Goal: Task Accomplishment & Management: Complete application form

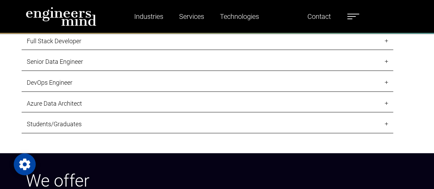
scroll to position [676, 0]
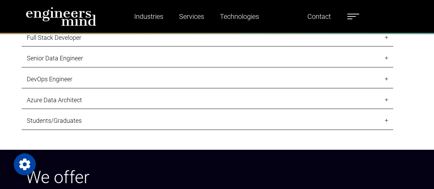
click at [71, 124] on link "Students/Graduates" at bounding box center [208, 121] width 372 height 18
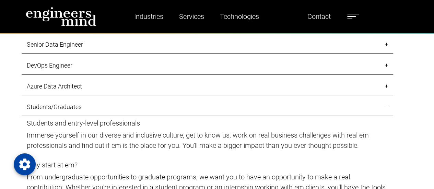
scroll to position [745, 0]
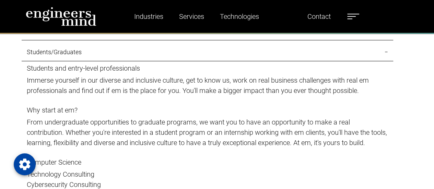
click at [71, 92] on p "Immerse yourself in our diverse and inclusive culture, get to know us, work on …" at bounding box center [207, 85] width 361 height 21
drag, startPoint x: 71, startPoint y: 92, endPoint x: 94, endPoint y: 86, distance: 23.7
click at [94, 86] on p "Immerse yourself in our diverse and inclusive culture, get to know us, work on …" at bounding box center [207, 85] width 361 height 21
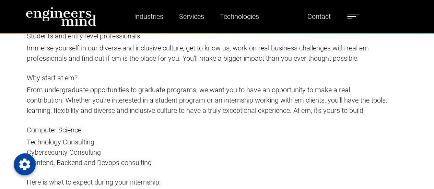
scroll to position [800, 0]
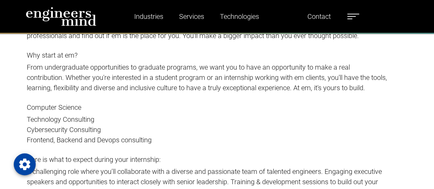
click at [94, 86] on p "From undergraduate opportunities to graduate programs, we want you to have an o…" at bounding box center [207, 77] width 361 height 31
drag, startPoint x: 94, startPoint y: 86, endPoint x: 177, endPoint y: 79, distance: 83.7
click at [177, 79] on p "From undergraduate opportunities to graduate programs, we want you to have an o…" at bounding box center [207, 77] width 361 height 31
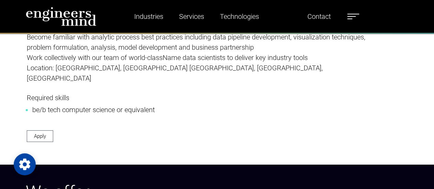
scroll to position [1085, 0]
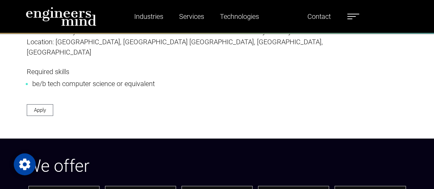
drag, startPoint x: 38, startPoint y: 101, endPoint x: 14, endPoint y: 89, distance: 27.5
click at [46, 104] on link "Apply" at bounding box center [40, 110] width 26 height 12
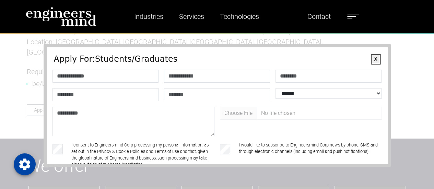
scroll to position [68, 0]
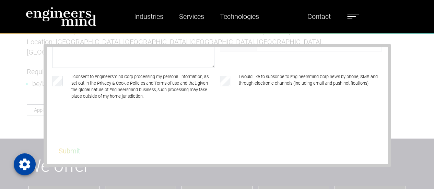
click at [391, 98] on div "**********" at bounding box center [217, 105] width 434 height 167
click at [376, 49] on input "file" at bounding box center [301, 44] width 162 height 13
click at [423, 58] on div "**********" at bounding box center [217, 105] width 434 height 167
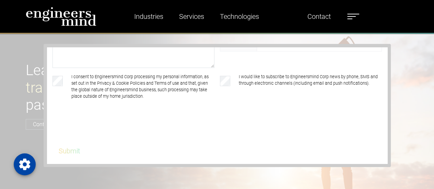
scroll to position [0, 0]
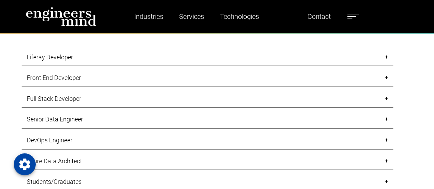
scroll to position [624, 0]
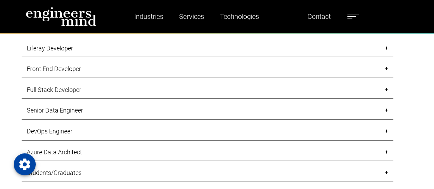
click at [159, 87] on link "Full Stack Developer" at bounding box center [208, 90] width 372 height 18
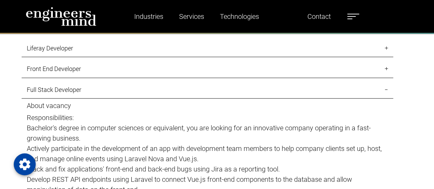
click at [115, 125] on p "Bachelor's degree in computer sciences or equivalent, you are looking for an in…" at bounding box center [207, 133] width 361 height 21
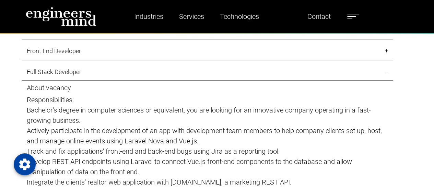
scroll to position [638, 0]
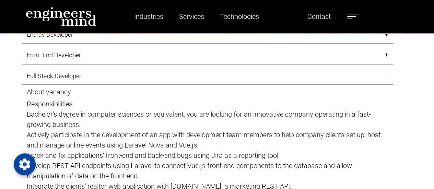
click at [91, 80] on link "Full Stack Developer" at bounding box center [208, 76] width 372 height 18
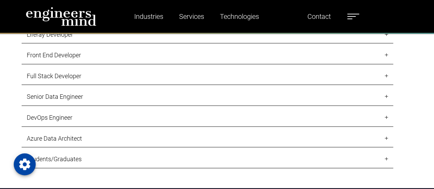
click at [102, 55] on link "Front End Developer" at bounding box center [208, 55] width 372 height 18
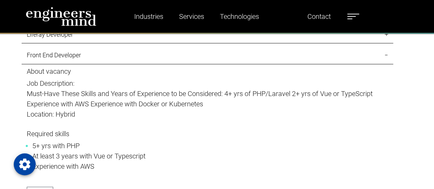
click at [102, 55] on link "Front End Developer" at bounding box center [208, 55] width 372 height 18
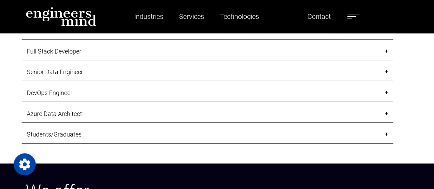
scroll to position [679, 0]
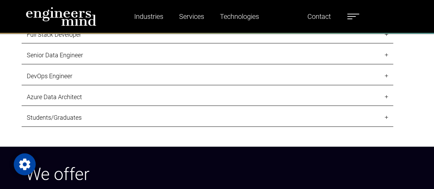
click at [97, 113] on link "Students/Graduates" at bounding box center [208, 118] width 372 height 18
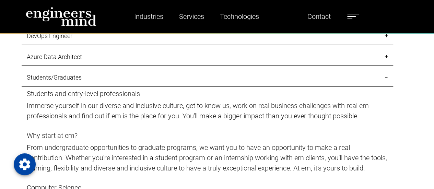
scroll to position [721, 0]
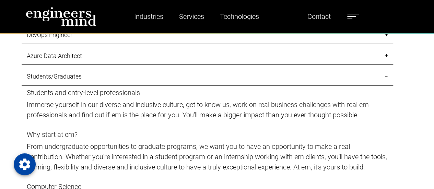
click at [106, 147] on p "From undergraduate opportunities to graduate programs, we want you to have an o…" at bounding box center [207, 156] width 361 height 31
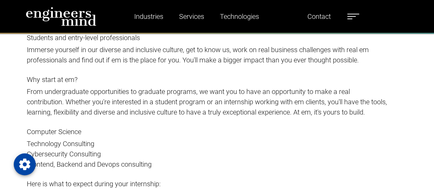
scroll to position [803, 0]
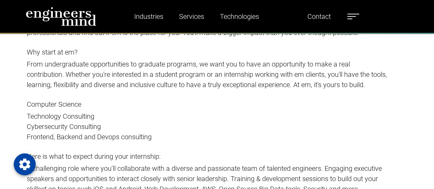
click at [213, 64] on p "From undergraduate opportunities to graduate programs, we want you to have an o…" at bounding box center [207, 74] width 361 height 31
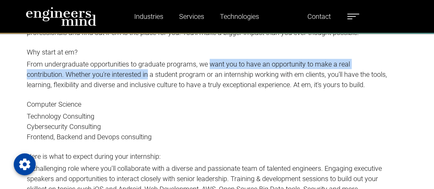
drag, startPoint x: 213, startPoint y: 64, endPoint x: 143, endPoint y: 68, distance: 69.5
click at [143, 68] on p "From undergraduate opportunities to graduate programs, we want you to have an o…" at bounding box center [207, 74] width 361 height 31
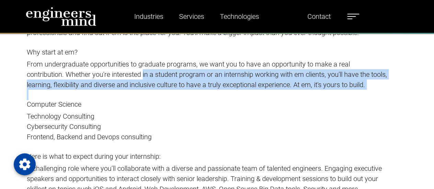
drag, startPoint x: 143, startPoint y: 68, endPoint x: 226, endPoint y: 88, distance: 84.7
click at [226, 88] on p "From undergraduate opportunities to graduate programs, we want you to have an o…" at bounding box center [207, 74] width 361 height 31
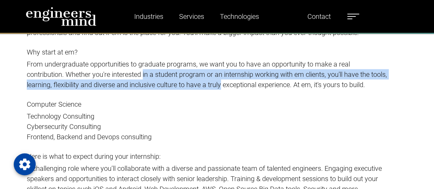
click at [226, 88] on p "From undergraduate opportunities to graduate programs, we want you to have an o…" at bounding box center [207, 74] width 361 height 31
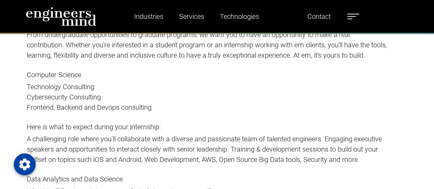
scroll to position [858, 0]
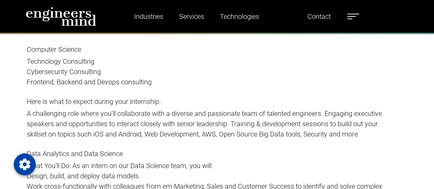
click at [108, 119] on p "A challenging role where you’ll collaborate with a diverse and passionate team …" at bounding box center [207, 123] width 361 height 31
drag, startPoint x: 108, startPoint y: 119, endPoint x: 172, endPoint y: 106, distance: 64.8
click at [172, 106] on p "Here is what to expect during your internship: A challenging role where you’ll …" at bounding box center [207, 123] width 361 height 52
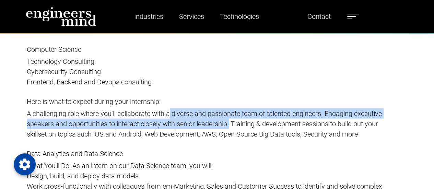
drag, startPoint x: 172, startPoint y: 106, endPoint x: 227, endPoint y: 119, distance: 56.9
click at [227, 119] on p "Here is what to expect during your internship: A challenging role where you’ll …" at bounding box center [207, 123] width 361 height 52
click at [227, 119] on p "A challenging role where you’ll collaborate with a diverse and passionate team …" at bounding box center [207, 123] width 361 height 31
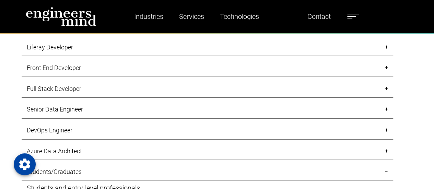
scroll to position [624, 0]
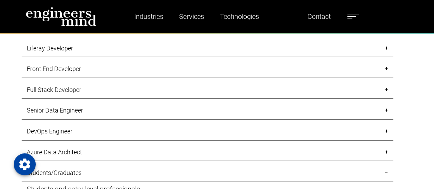
click at [75, 66] on link "Front End Developer" at bounding box center [208, 69] width 372 height 18
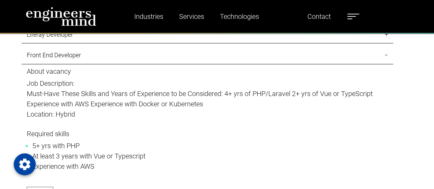
scroll to position [652, 0]
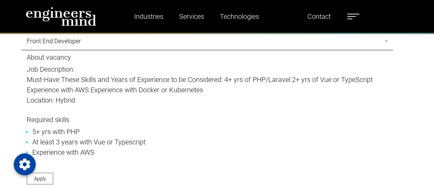
click at [90, 46] on link "Front End Developer" at bounding box center [208, 41] width 372 height 18
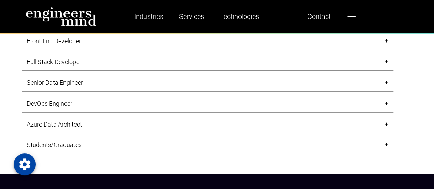
click at [77, 61] on link "Full Stack Developer" at bounding box center [208, 62] width 372 height 18
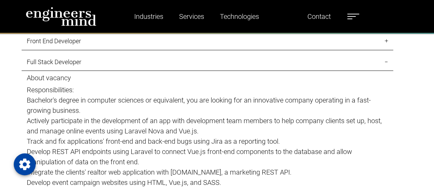
click at [87, 110] on p "Bachelor's degree in computer sciences or equivalent, you are looking for an in…" at bounding box center [207, 105] width 361 height 21
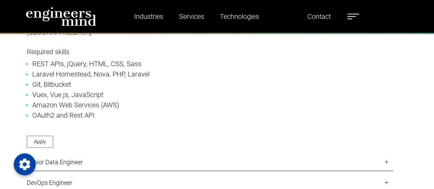
scroll to position [885, 0]
click at [41, 135] on link "Apply" at bounding box center [40, 141] width 26 height 12
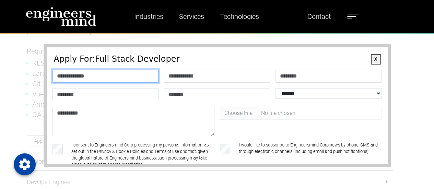
click at [82, 80] on input "text" at bounding box center [106, 76] width 106 height 13
type input "*******"
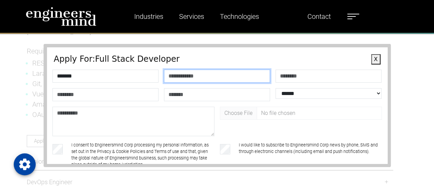
click at [182, 73] on input "text" at bounding box center [217, 76] width 106 height 13
type input "*******"
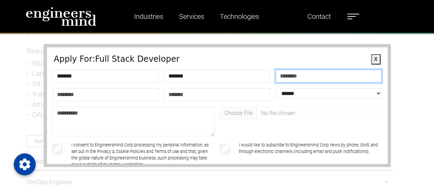
click at [287, 77] on input "number" at bounding box center [329, 76] width 106 height 13
type input "**********"
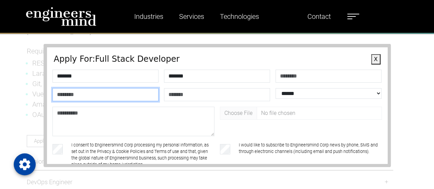
type input "**********"
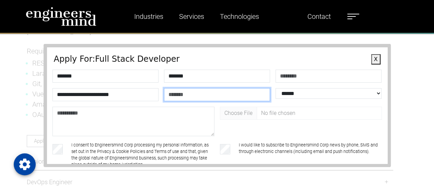
type input "******"
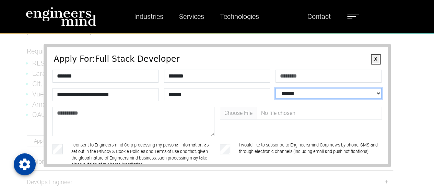
select select "**********"
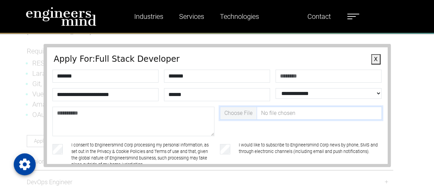
click at [243, 112] on input "file" at bounding box center [301, 113] width 162 height 13
type input "**********"
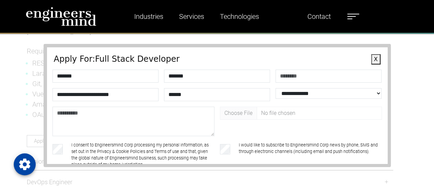
drag, startPoint x: 387, startPoint y: 92, endPoint x: 389, endPoint y: 99, distance: 7.8
click at [389, 99] on div "**********" at bounding box center [217, 105] width 347 height 123
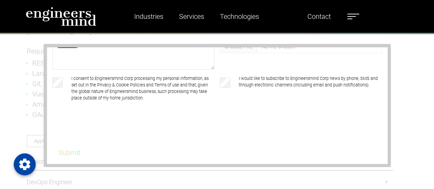
scroll to position [68, 0]
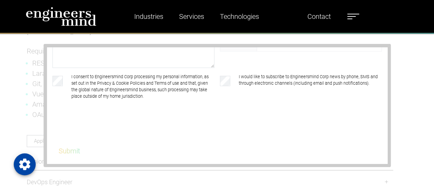
click at [70, 151] on div "**********" at bounding box center [217, 79] width 335 height 160
click at [60, 85] on div "I consent to Engineersmind Corp processing my personal information, as set out …" at bounding box center [134, 94] width 168 height 46
click at [59, 86] on div "I consent to Engineersmind Corp processing my personal information, as set out …" at bounding box center [134, 94] width 168 height 46
click at [73, 150] on button "Submit" at bounding box center [69, 151] width 39 height 14
